Goal: Information Seeking & Learning: Learn about a topic

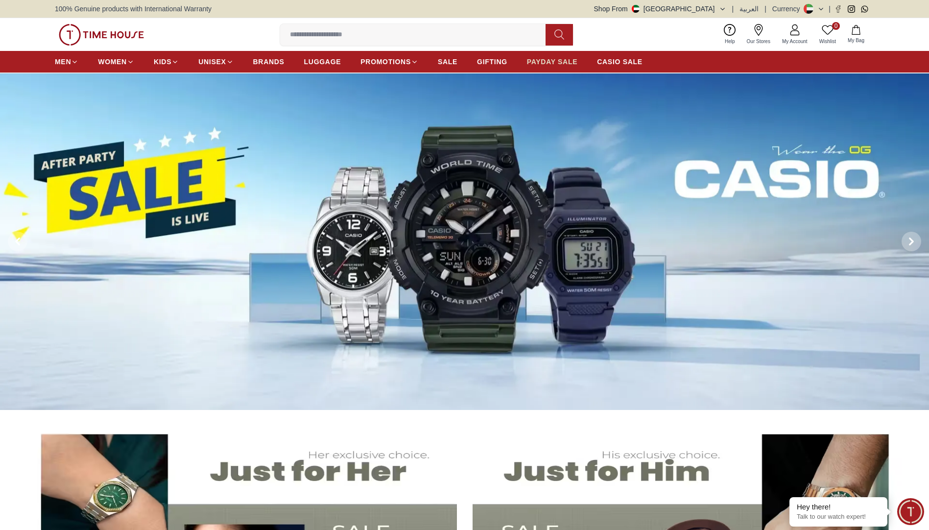
click at [545, 60] on span "PAYDAY SALE" at bounding box center [552, 62] width 50 height 10
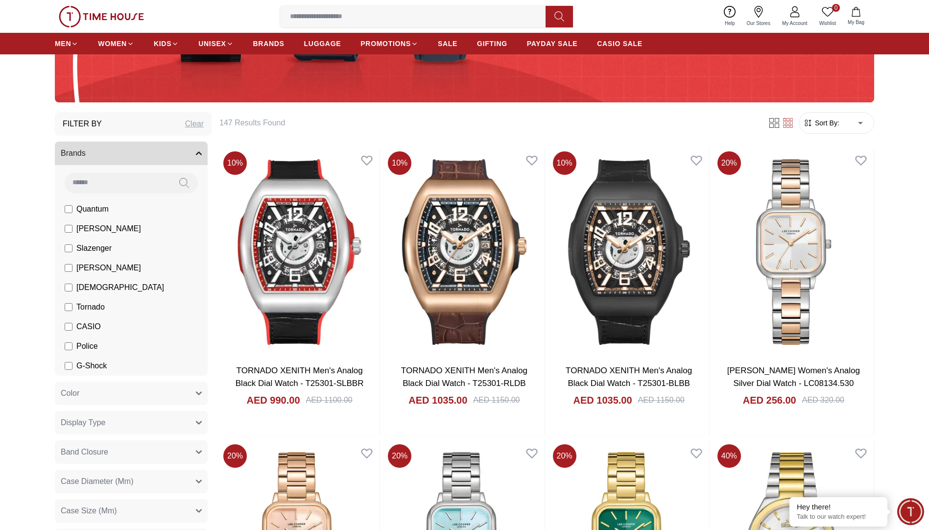
scroll to position [294, 0]
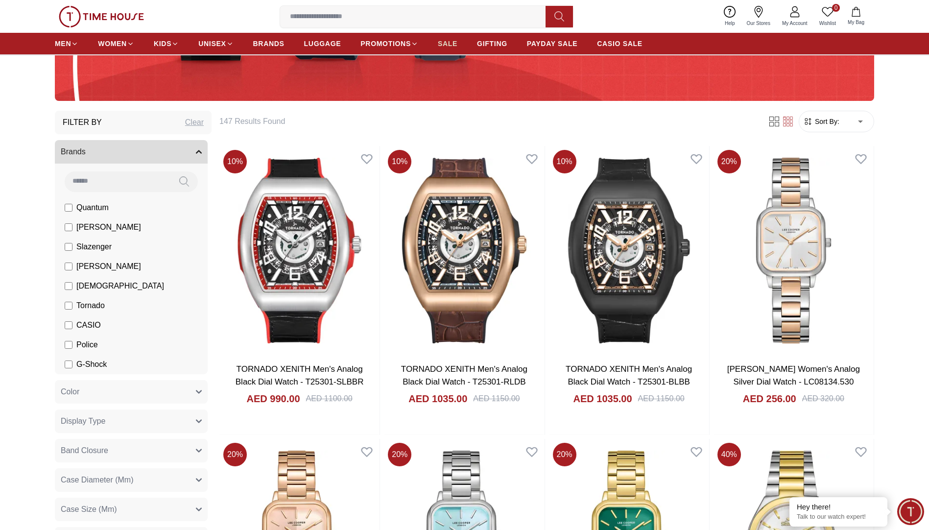
click at [443, 45] on span "SALE" at bounding box center [448, 44] width 20 height 10
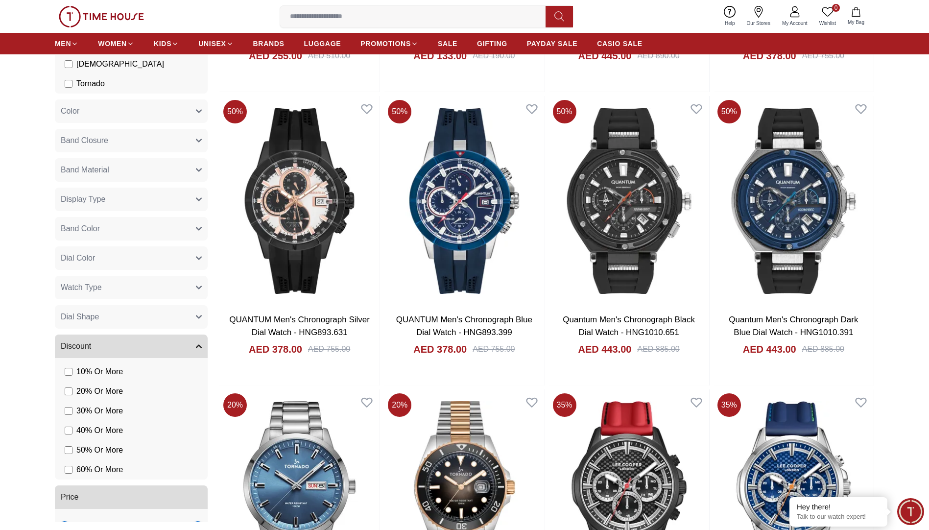
scroll to position [232, 0]
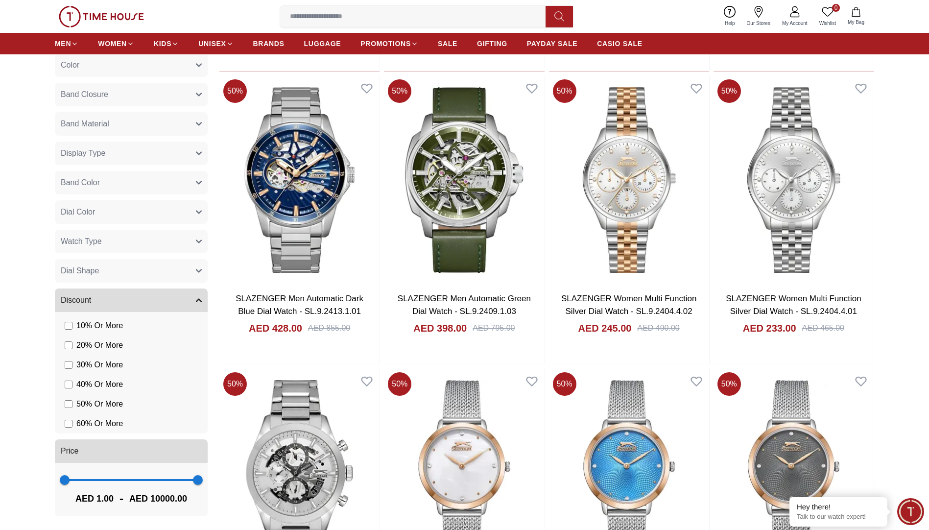
scroll to position [2693, 0]
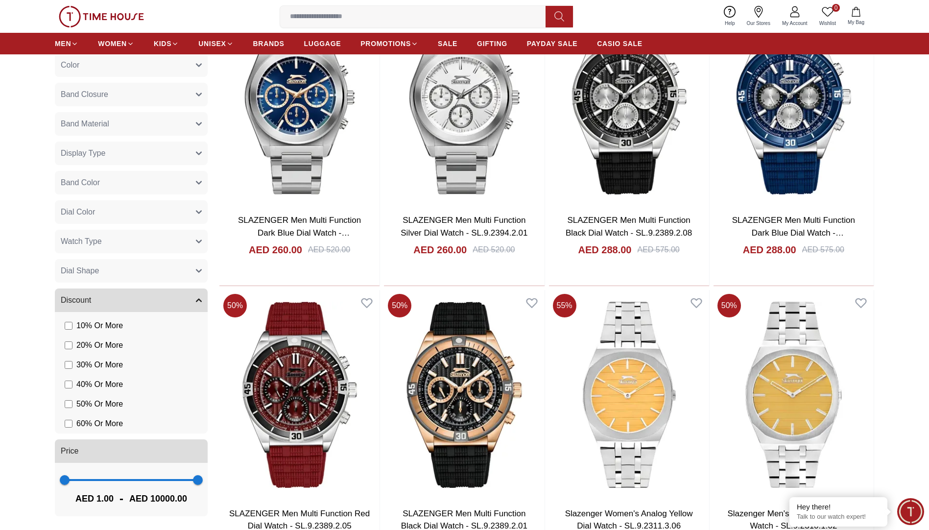
scroll to position [3820, 0]
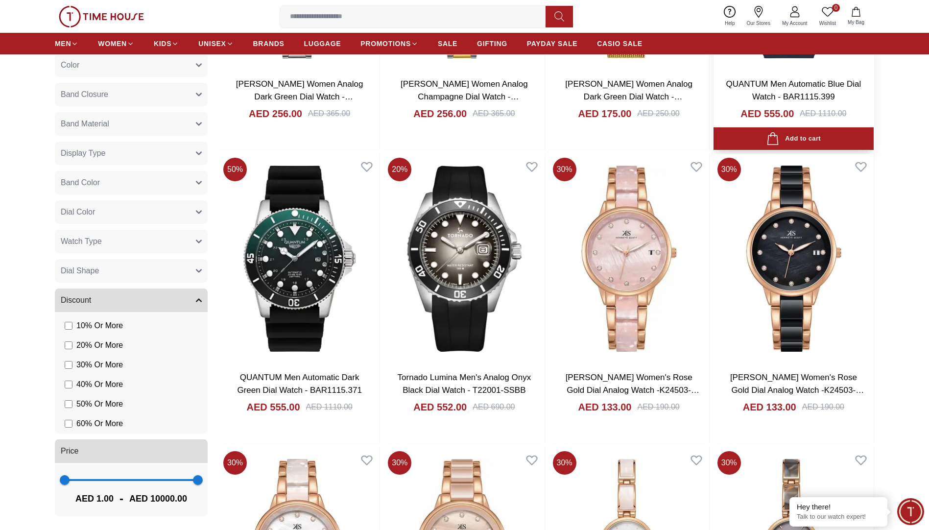
scroll to position [5338, 0]
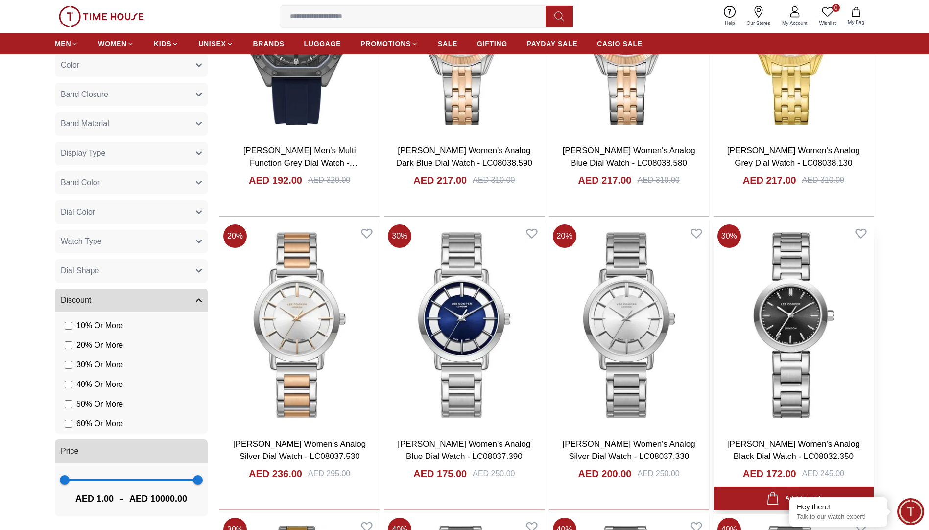
scroll to position [7003, 0]
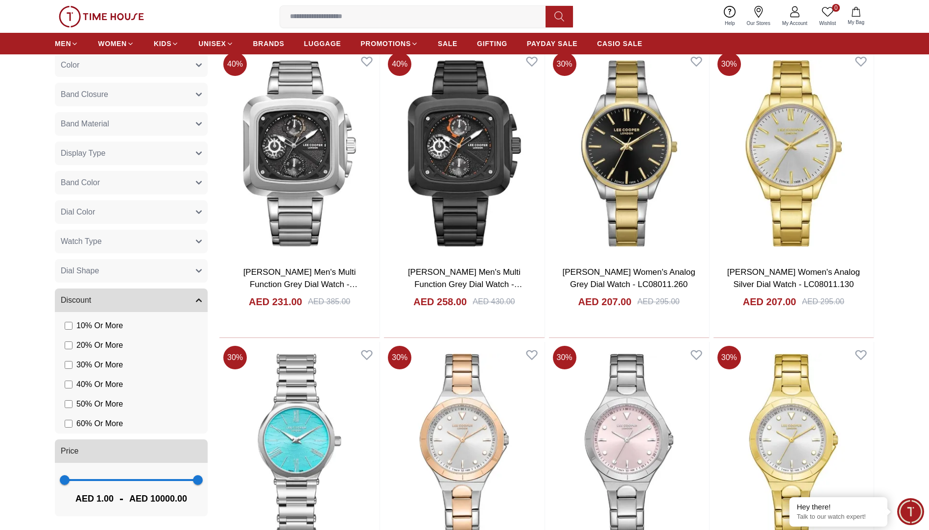
scroll to position [8766, 0]
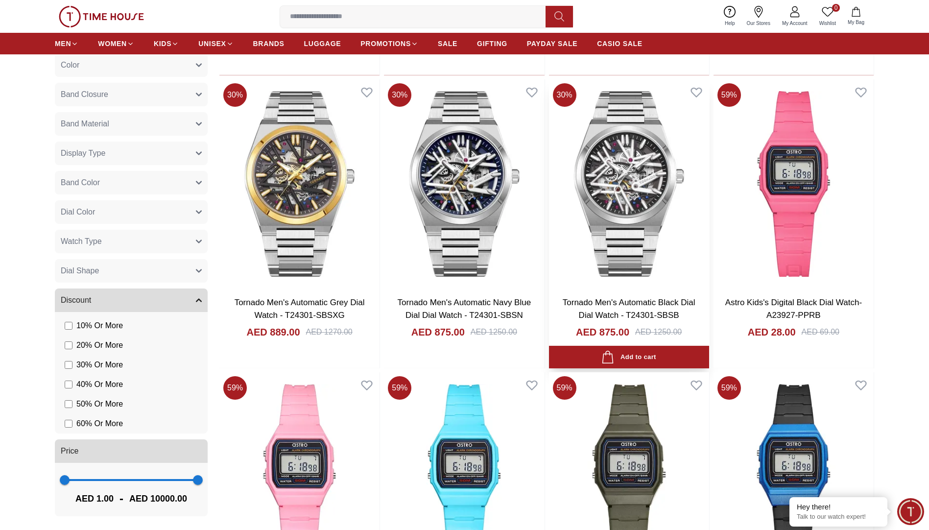
scroll to position [10088, 0]
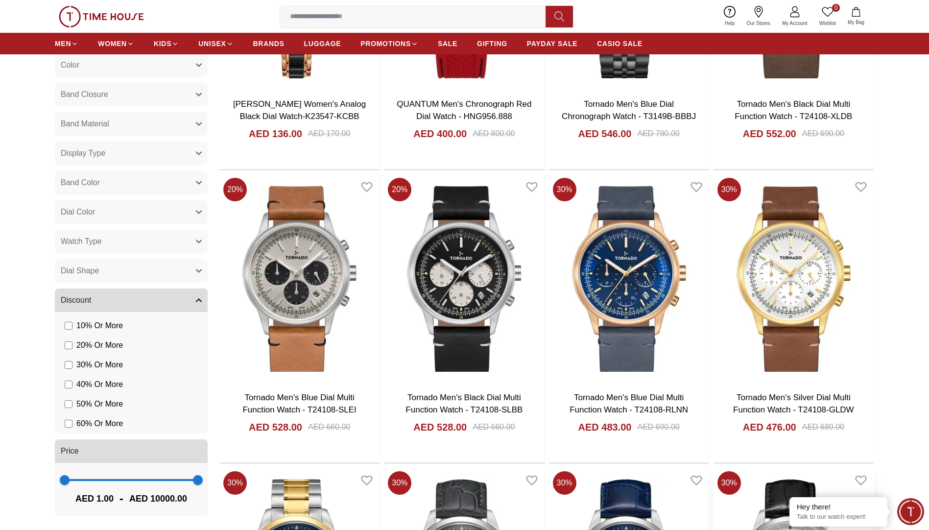
scroll to position [11784, 0]
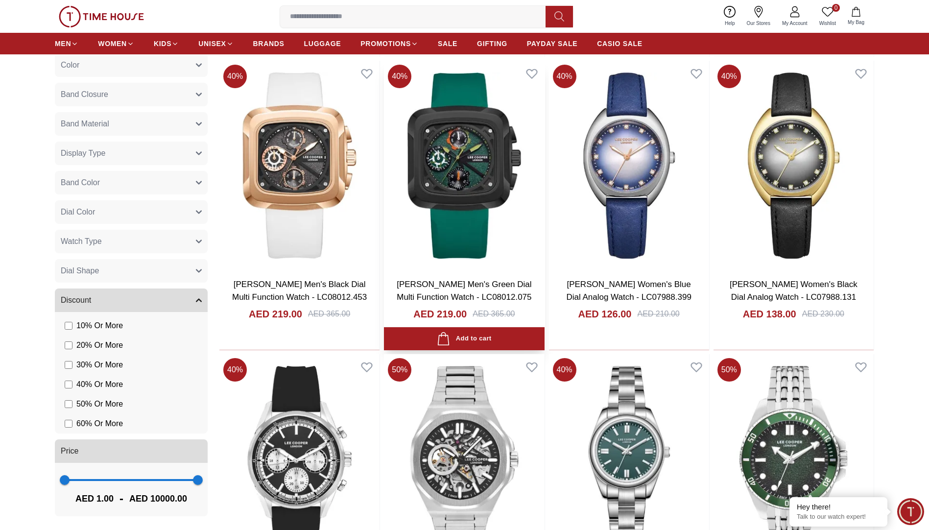
scroll to position [13063, 0]
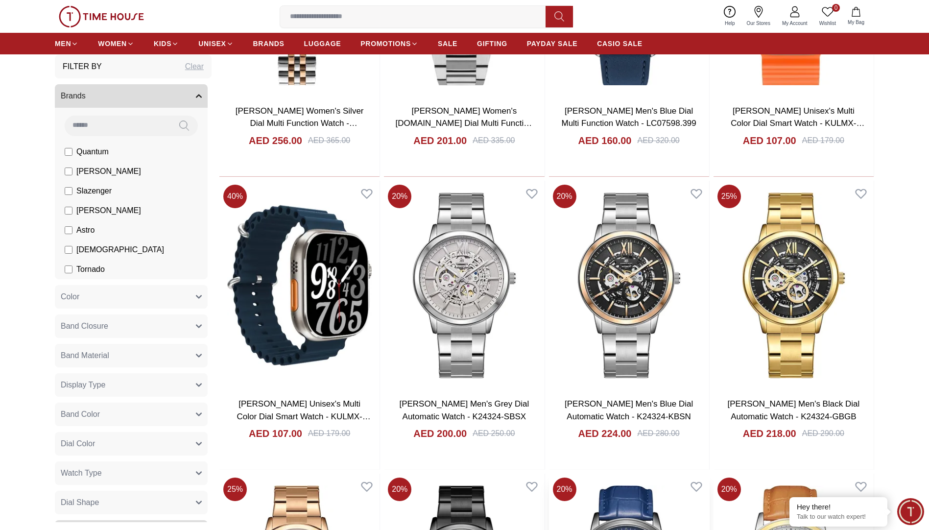
scroll to position [14679, 0]
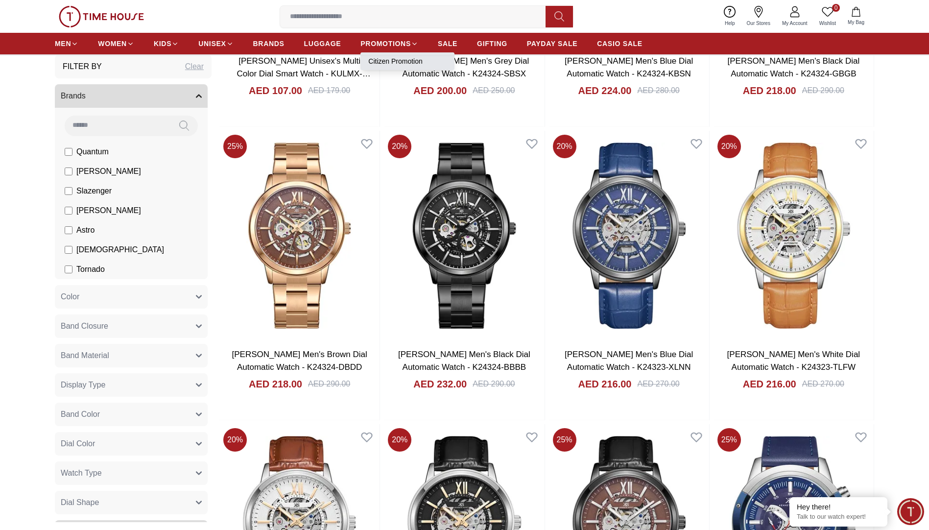
click at [395, 58] on link "Citizen Promotion" at bounding box center [407, 61] width 78 height 10
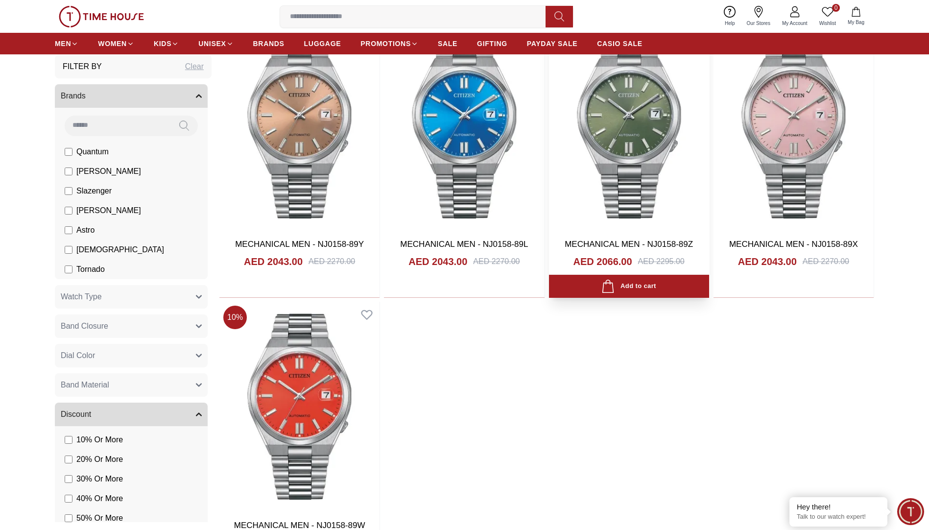
scroll to position [441, 0]
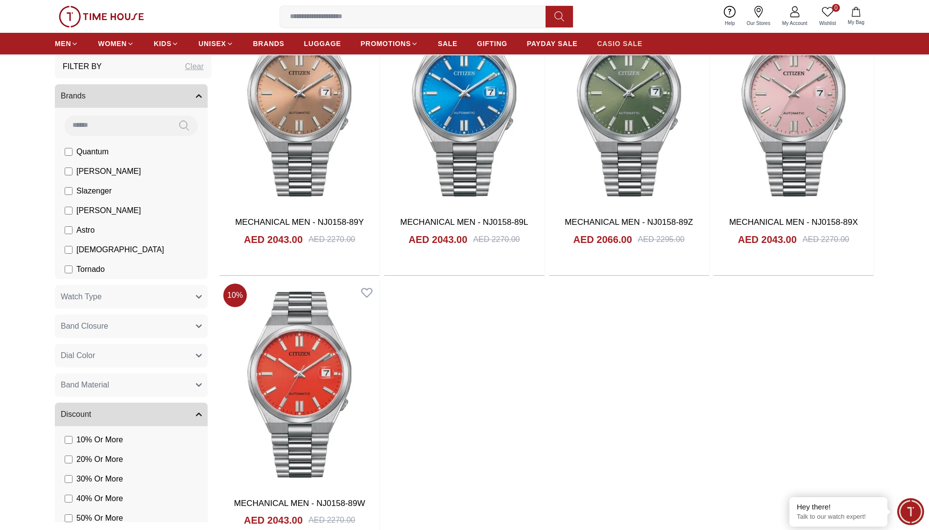
click at [623, 40] on span "CASIO SALE" at bounding box center [620, 44] width 46 height 10
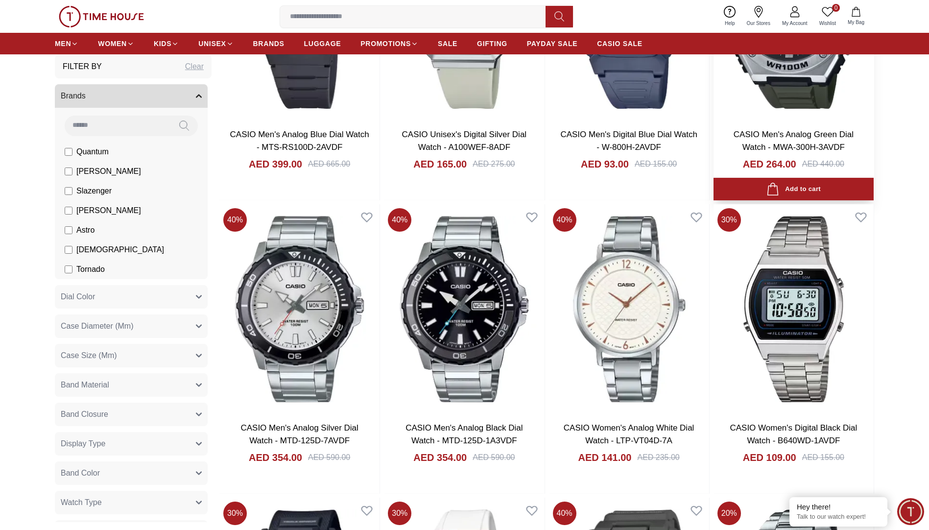
scroll to position [735, 0]
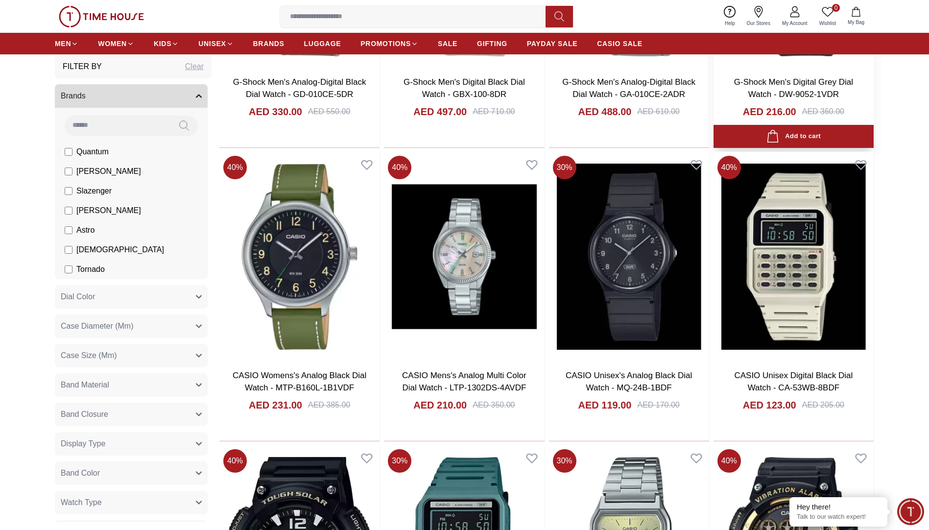
scroll to position [1772, 0]
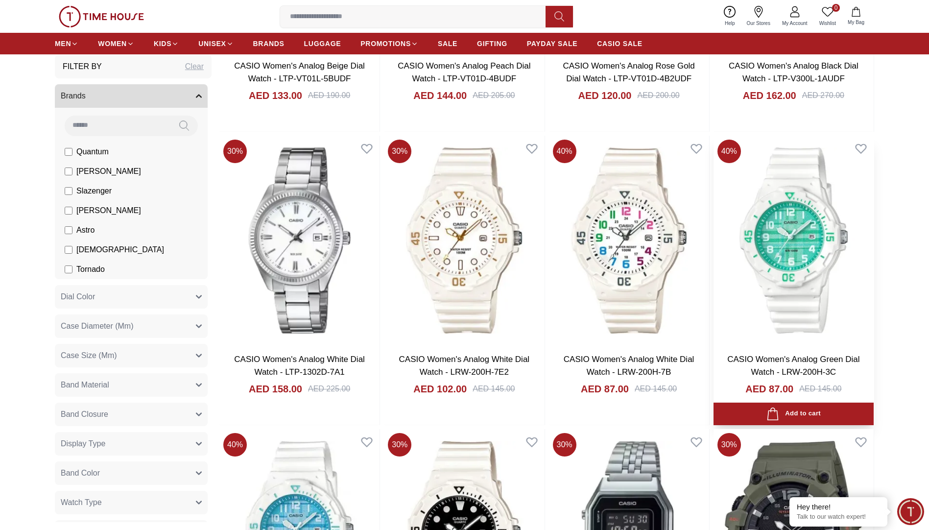
scroll to position [3192, 0]
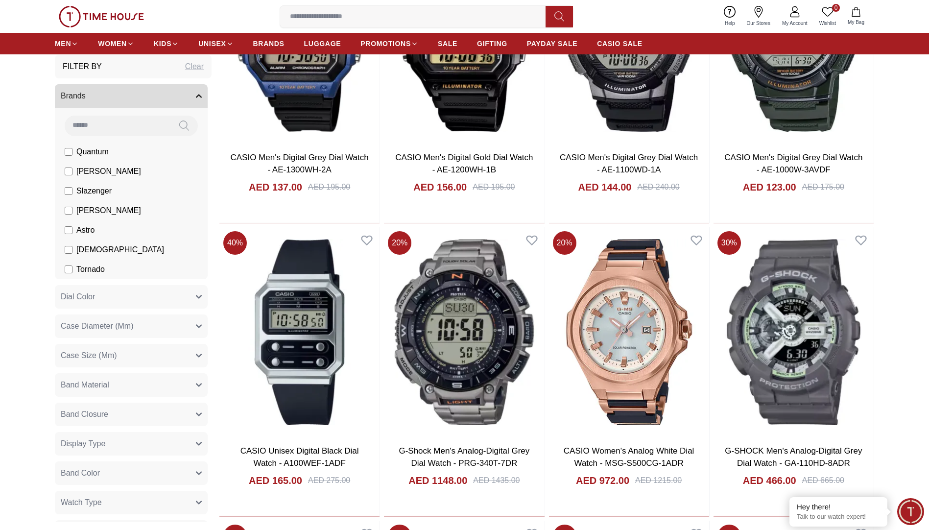
scroll to position [4759, 0]
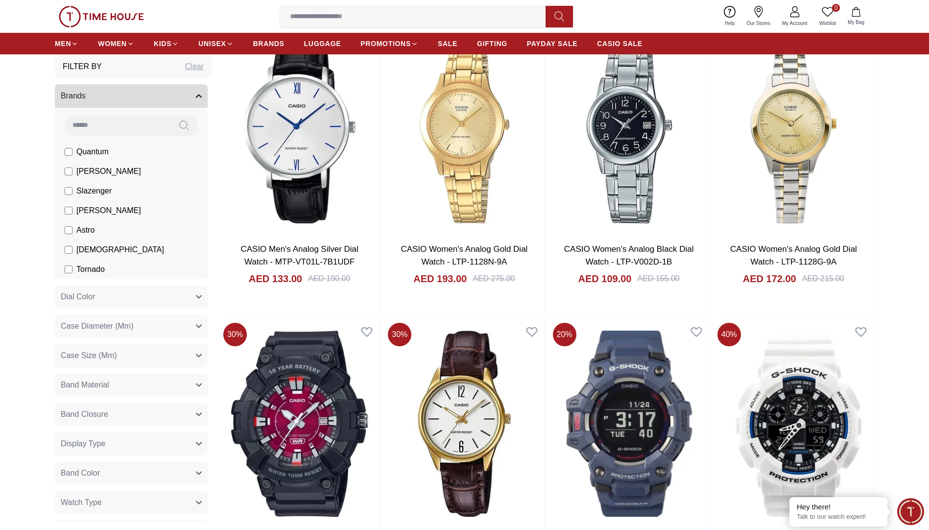
scroll to position [7354, 0]
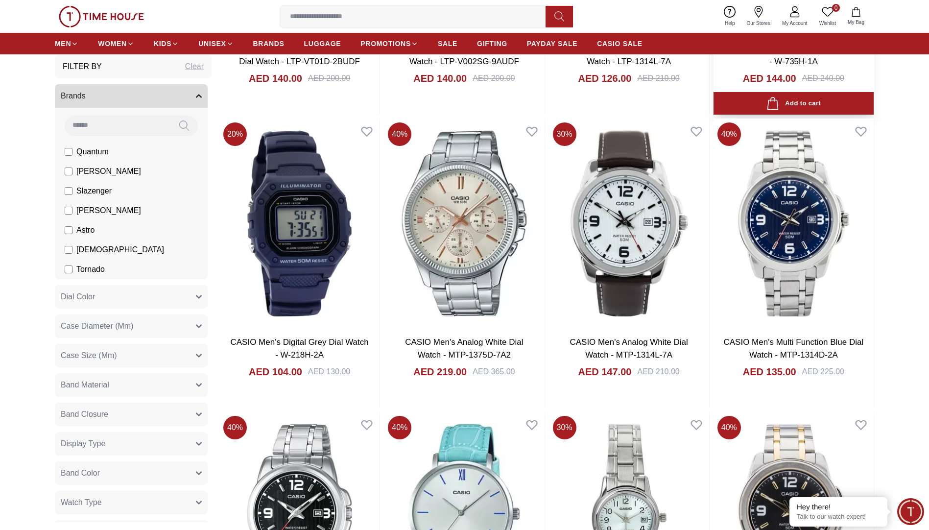
scroll to position [10180, 0]
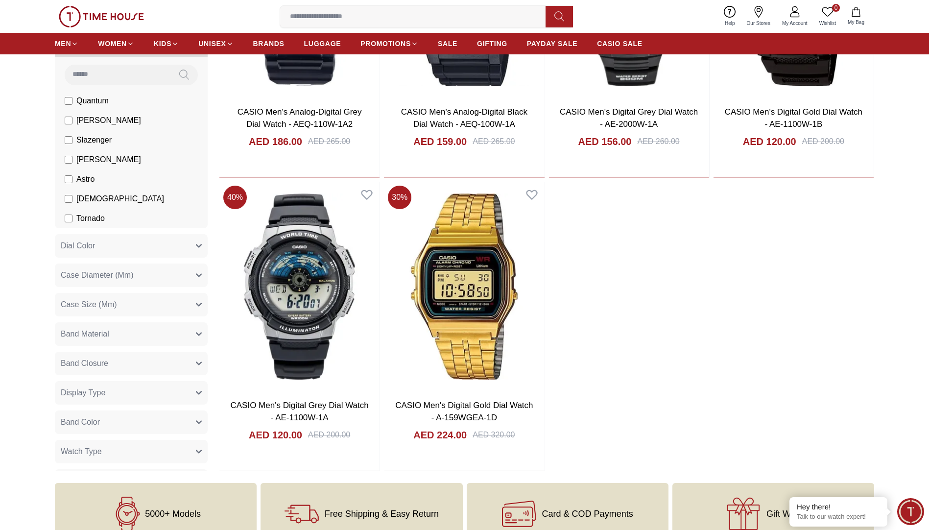
scroll to position [11811, 0]
